Goal: Information Seeking & Learning: Learn about a topic

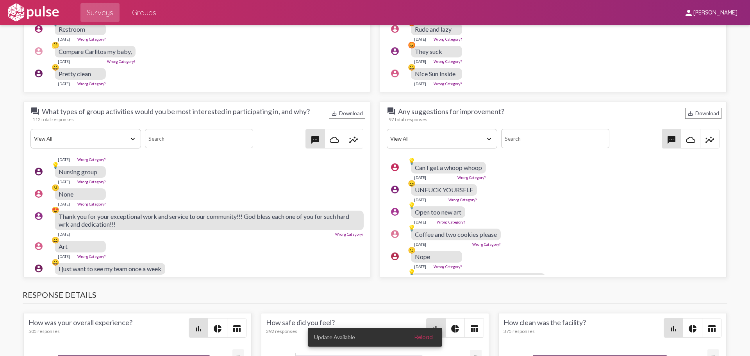
scroll to position [1132, 0]
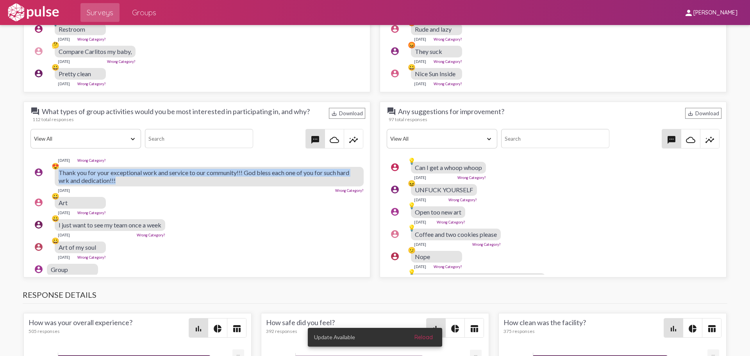
drag, startPoint x: 144, startPoint y: 189, endPoint x: 58, endPoint y: 182, distance: 85.8
click at [58, 182] on div "account_circle 😍 Thank you for your exceptional work and service to our communi…" at bounding box center [198, 179] width 337 height 33
copy div "😍 Thank you for your exceptional work and service to our community!!! God bless…"
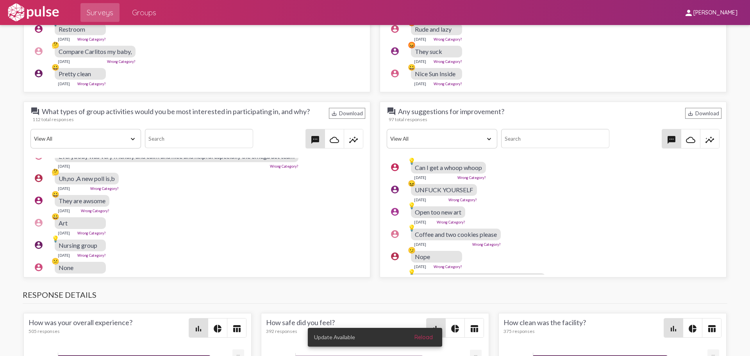
scroll to position [976, 0]
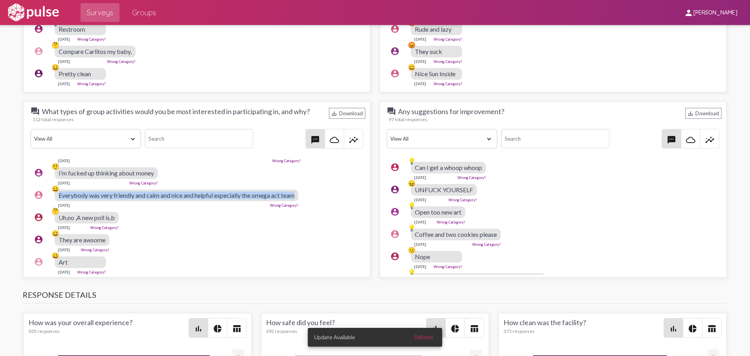
drag, startPoint x: 58, startPoint y: 204, endPoint x: 297, endPoint y: 203, distance: 239.4
click at [297, 203] on div "account_circle 😀 Everybody was very friendly and calm and nice and helpful espe…" at bounding box center [198, 198] width 337 height 25
copy div "😀 Everybody was very friendly and calm and nice and helpful especially the omeg…"
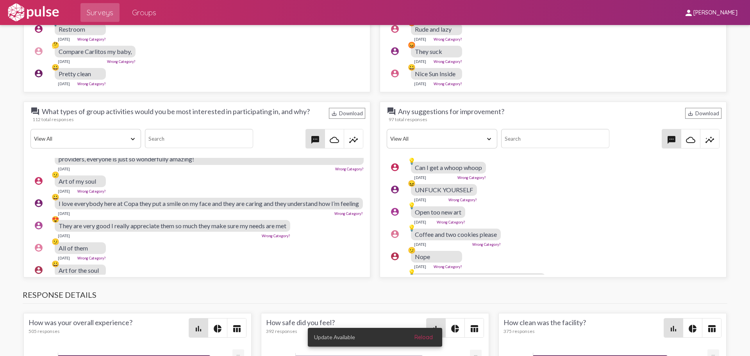
scroll to position [351, 0]
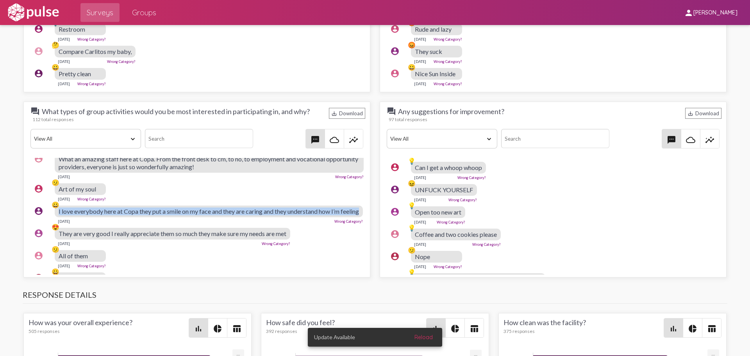
drag, startPoint x: 82, startPoint y: 221, endPoint x: 55, endPoint y: 215, distance: 28.3
click at [55, 215] on div "account_circle 😀 I love everybody here at Copa they put a smile on my face and …" at bounding box center [198, 214] width 337 height 25
copy div "😀 I love everybody here at Copa they put a smile on my face and they are caring…"
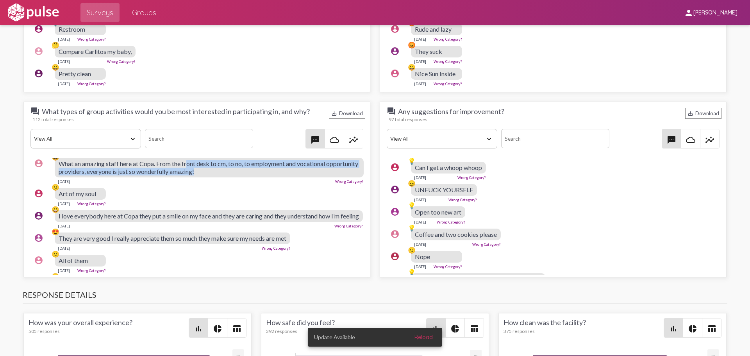
scroll to position [344, 0]
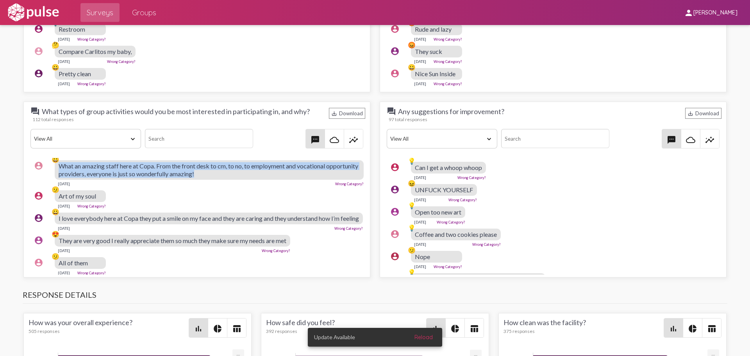
drag, startPoint x: 233, startPoint y: 167, endPoint x: 60, endPoint y: 169, distance: 173.0
click at [60, 169] on div "What an amazing staff here at Copa. From the front desk to cm, to no, to employ…" at bounding box center [209, 170] width 309 height 20
copy span "What an amazing staff here at Copa. From the front desk to cm, to no, to employ…"
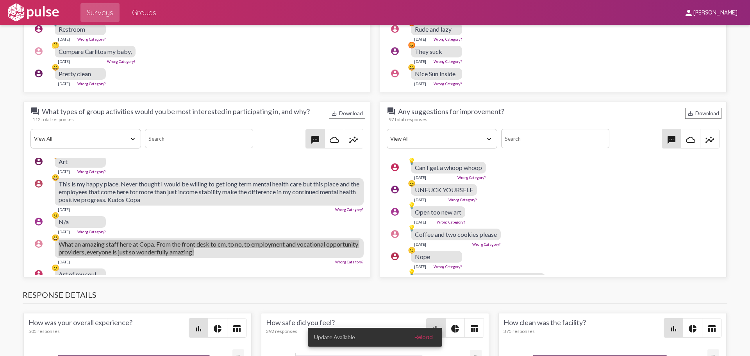
scroll to position [227, 0]
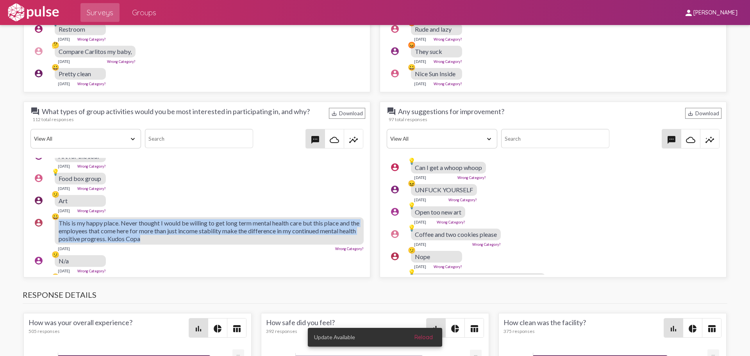
drag, startPoint x: 185, startPoint y: 239, endPoint x: 57, endPoint y: 223, distance: 128.7
click at [57, 223] on div "account_circle 😀 This is my happy place. Never thought I would be willing to ge…" at bounding box center [198, 234] width 337 height 41
copy div "😀 This is my happy place. Never thought I would be willing to get long term men…"
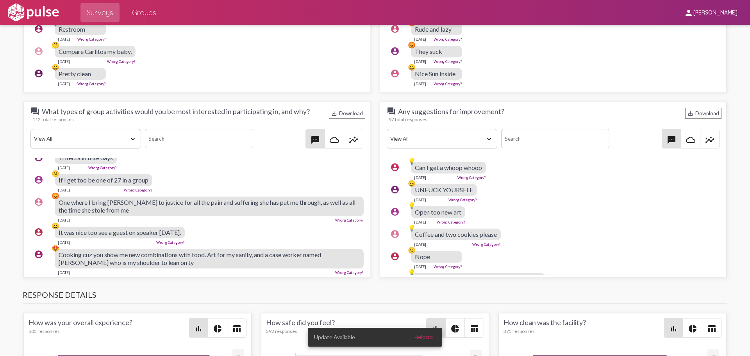
scroll to position [0, 0]
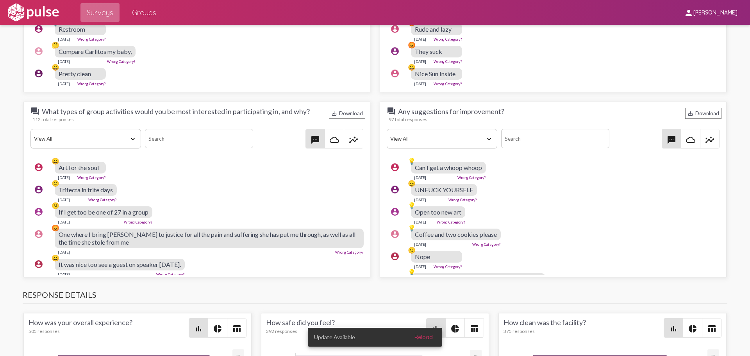
click at [94, 9] on span "Surveys" at bounding box center [100, 12] width 27 height 14
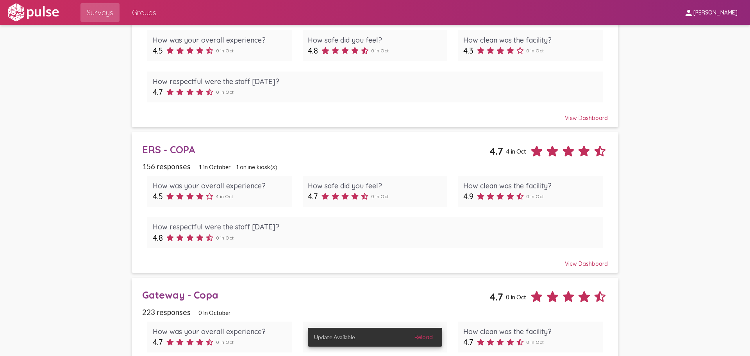
scroll to position [703, 0]
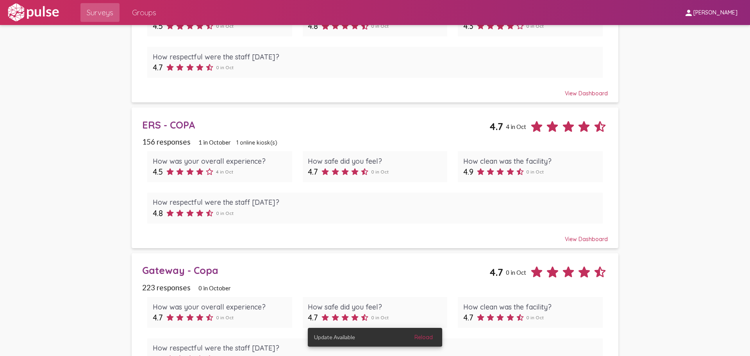
click at [590, 238] on div "View Dashboard" at bounding box center [374, 235] width 465 height 14
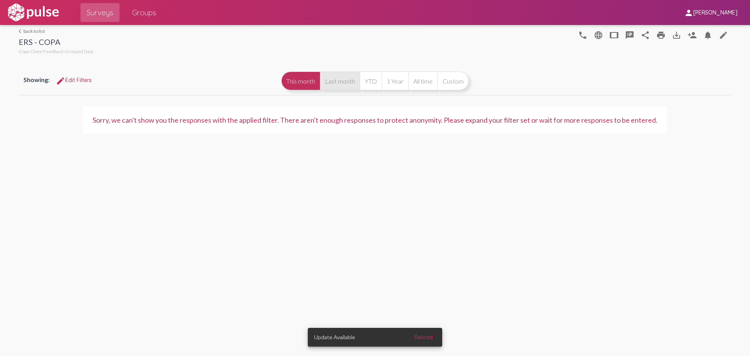
click at [339, 82] on button "Last month" at bounding box center [340, 80] width 40 height 19
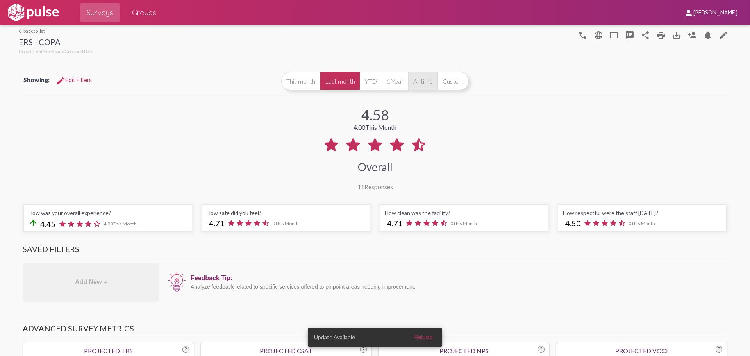
click at [421, 82] on button "All time" at bounding box center [422, 80] width 29 height 19
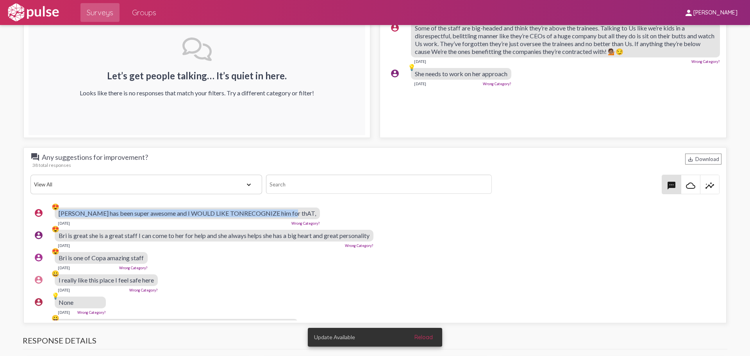
drag, startPoint x: 289, startPoint y: 215, endPoint x: 59, endPoint y: 212, distance: 230.4
click at [59, 212] on div "[PERSON_NAME] has been super awesome and I WOULD LIKE TONRECOGNIZE him for thAT," at bounding box center [187, 213] width 265 height 12
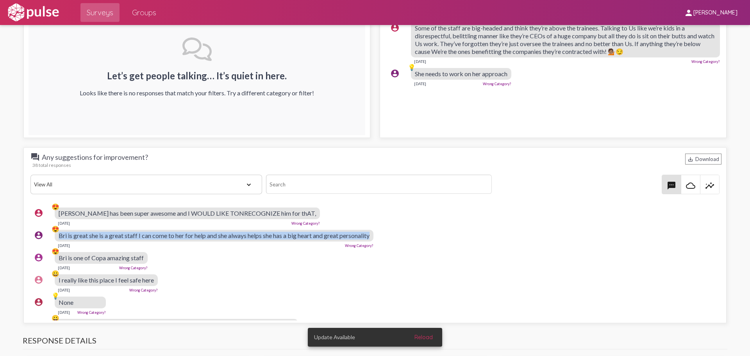
drag, startPoint x: 375, startPoint y: 237, endPoint x: 57, endPoint y: 237, distance: 318.3
click at [57, 237] on div "account_circle 😍 Bri is great she is a great staff I can come to her for help a…" at bounding box center [376, 238] width 693 height 25
copy div "😍 [PERSON_NAME] is great she is a great staff I can come to her for help and sh…"
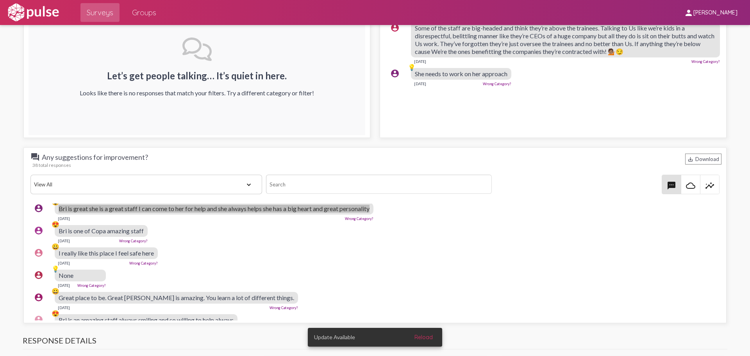
scroll to position [39, 0]
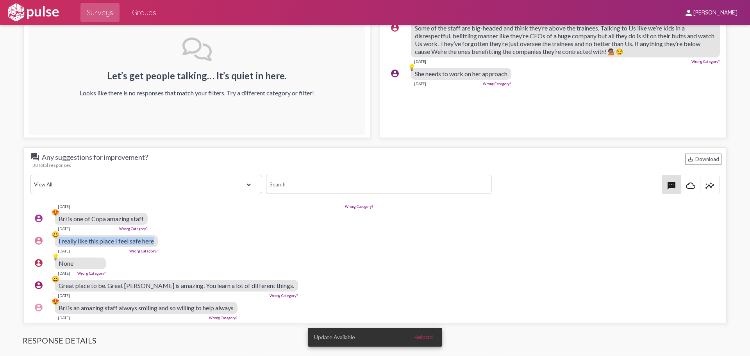
drag, startPoint x: 155, startPoint y: 240, endPoint x: 57, endPoint y: 240, distance: 98.4
click at [57, 240] on div "account_circle 😀 I really like this place I feel safe here [DATE] Wrong Categor…" at bounding box center [376, 244] width 693 height 25
copy div "😀 I really like this place I feel safe here"
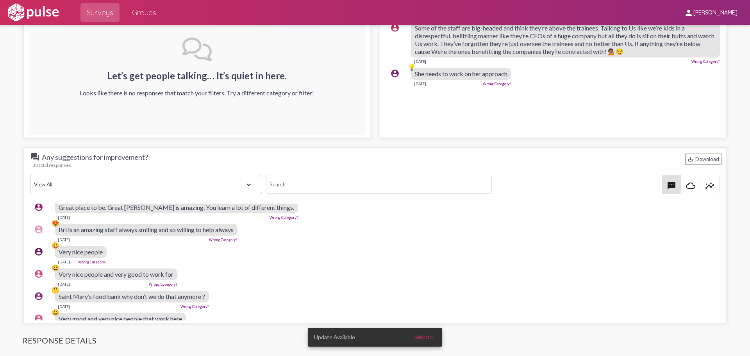
scroll to position [78, 0]
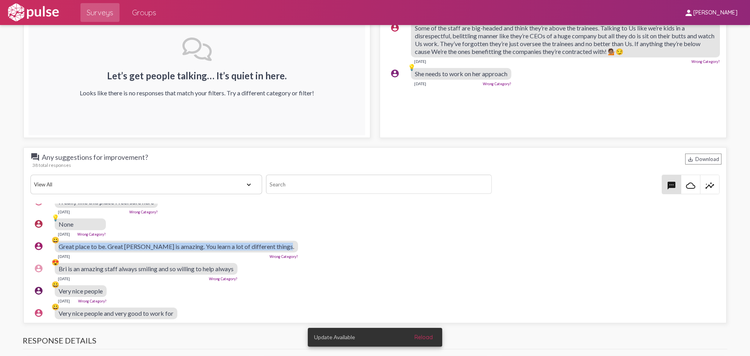
drag, startPoint x: 278, startPoint y: 246, endPoint x: 60, endPoint y: 247, distance: 217.9
click at [57, 247] on div "account_circle 😀 Great place to be. Great [PERSON_NAME] is amazing. You learn a…" at bounding box center [376, 249] width 693 height 25
copy div "😀 Great place to be. Great [PERSON_NAME] is amazing. You learn a lot of differe…"
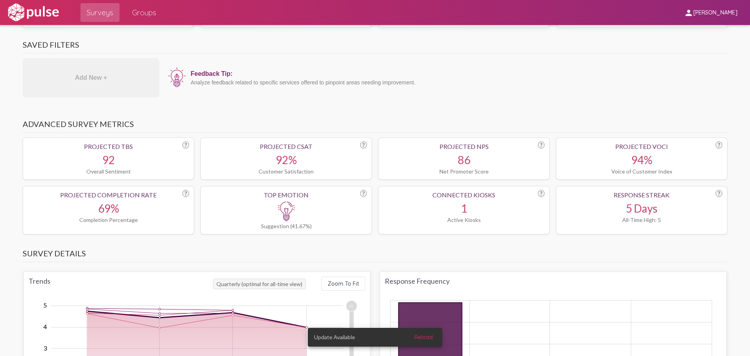
scroll to position [0, 0]
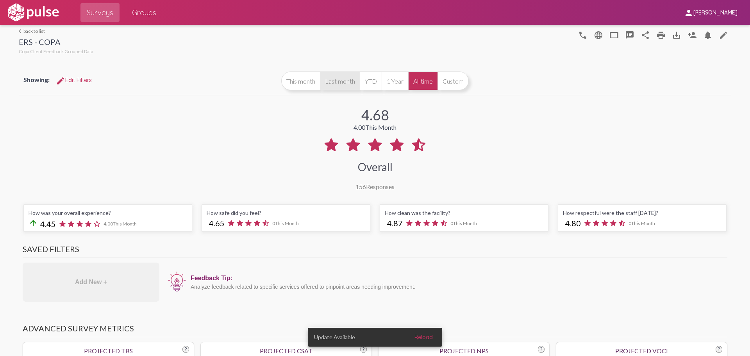
click at [329, 83] on button "Last month" at bounding box center [340, 80] width 40 height 19
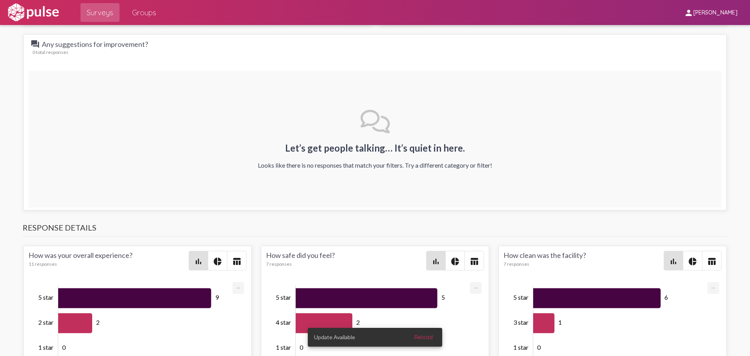
scroll to position [1367, 0]
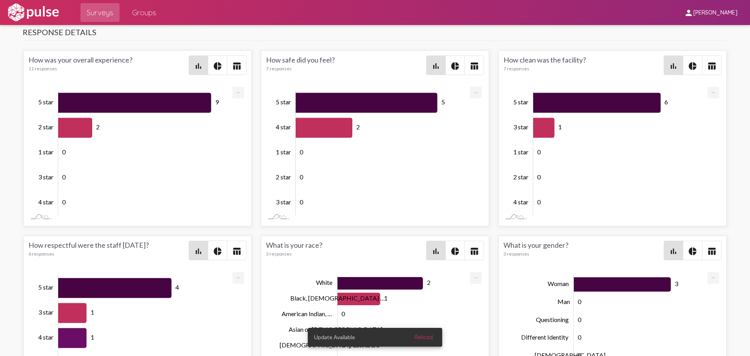
click at [109, 14] on span "Surveys" at bounding box center [100, 12] width 27 height 14
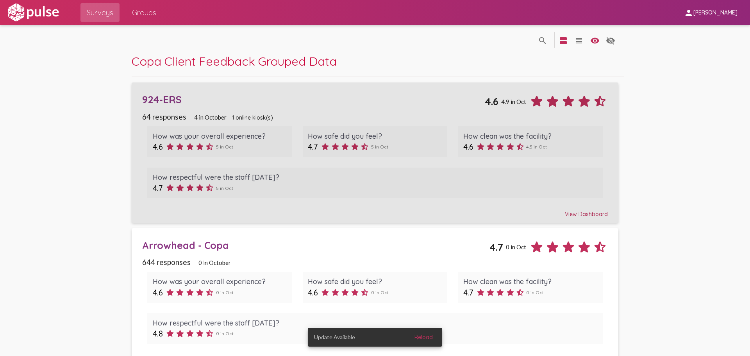
click at [592, 214] on div "View Dashboard" at bounding box center [374, 210] width 465 height 14
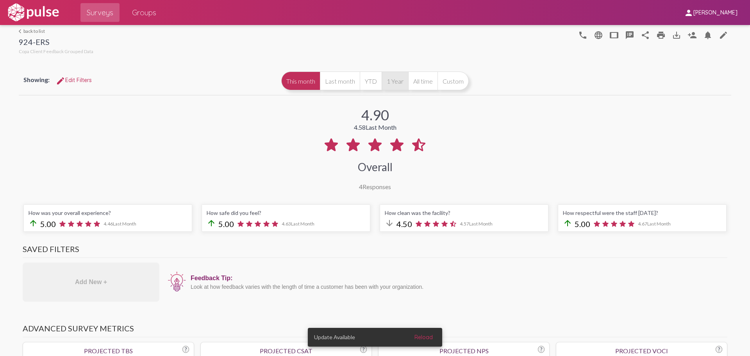
click at [392, 79] on button "1 Year" at bounding box center [395, 80] width 27 height 19
